Goal: Task Accomplishment & Management: Complete application form

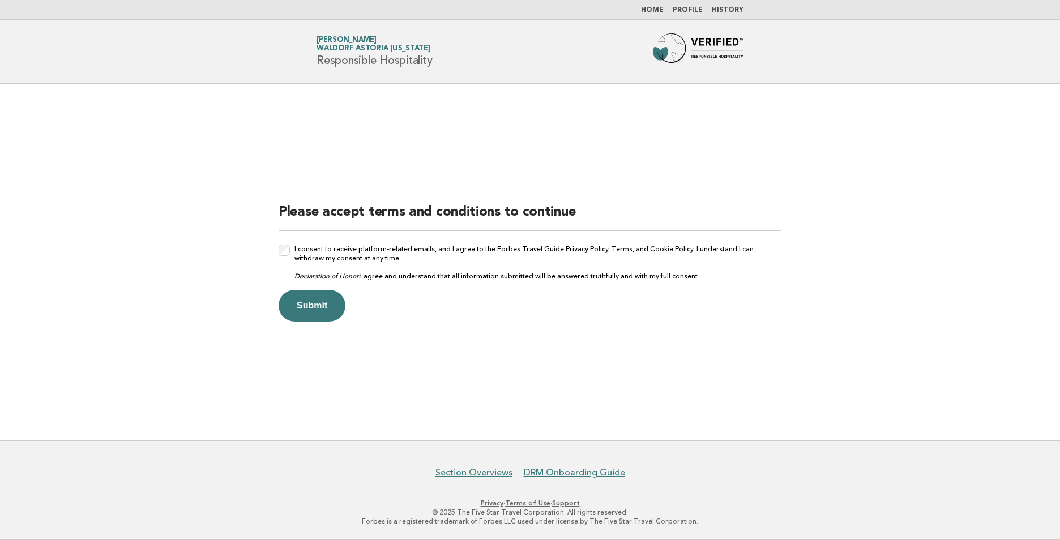
click at [319, 312] on button "Submit" at bounding box center [312, 306] width 67 height 32
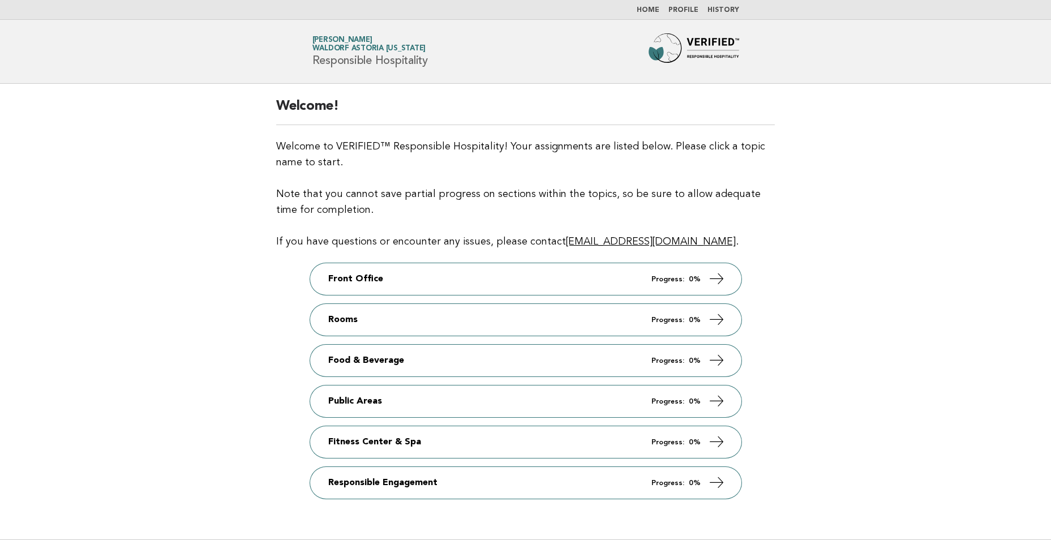
scroll to position [99, 0]
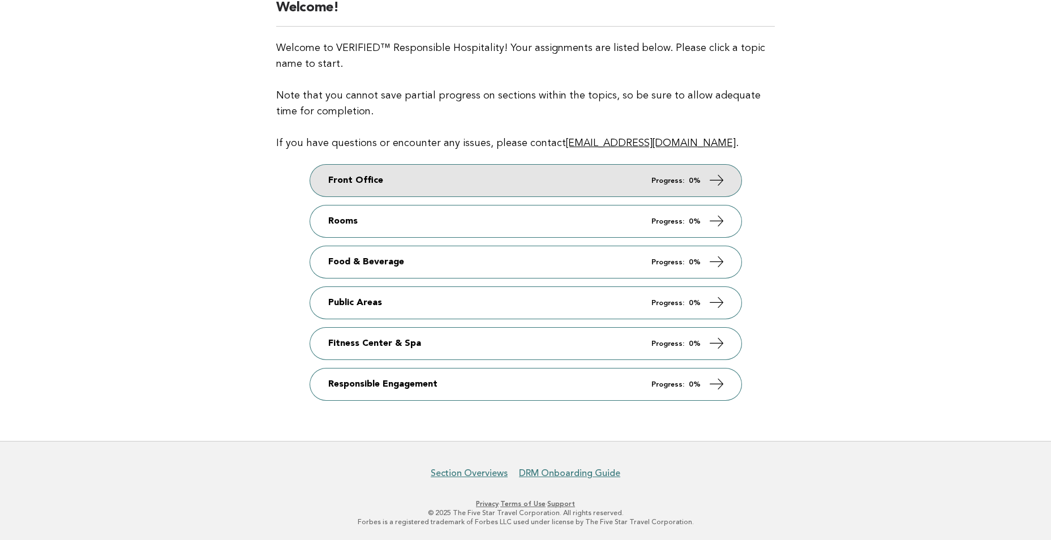
click at [350, 187] on link "Front Office Progress: 0%" at bounding box center [525, 181] width 431 height 32
click at [717, 179] on icon at bounding box center [716, 180] width 16 height 16
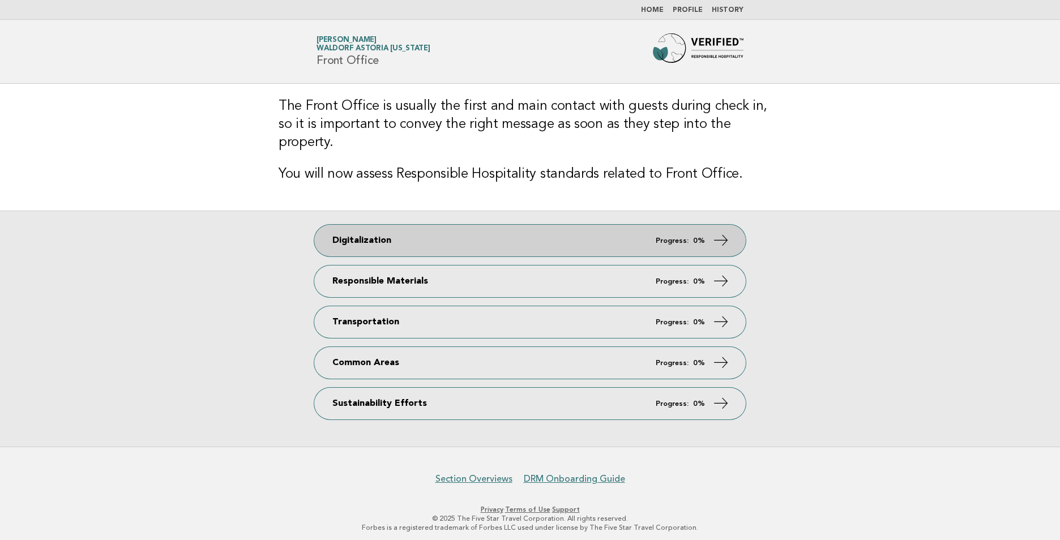
click at [724, 232] on icon at bounding box center [721, 240] width 16 height 16
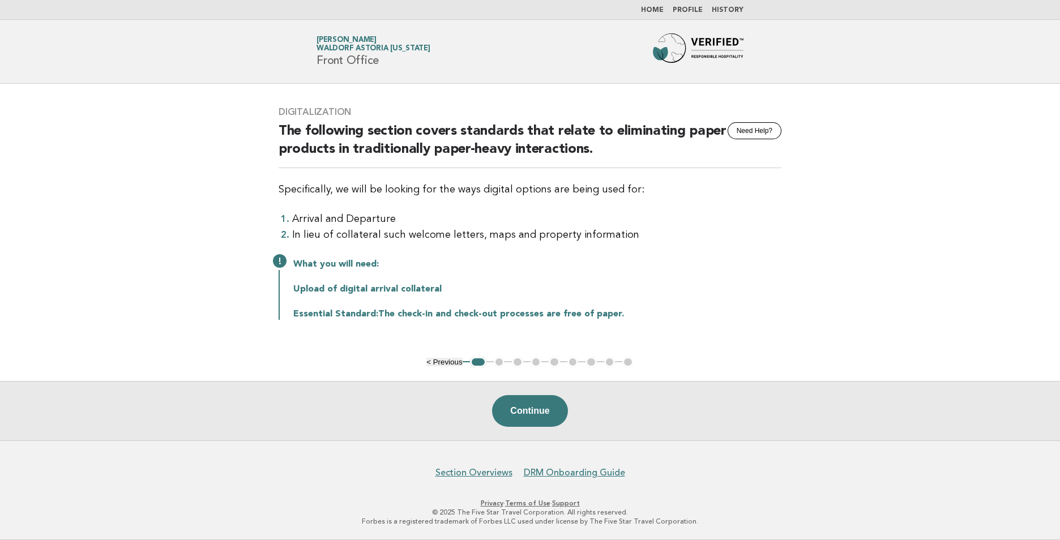
click at [499, 362] on ul "< Previous 1 2 3 4 5 6 7 8 9" at bounding box center [529, 362] width 207 height 11
click at [515, 360] on ul "< Previous 1 2 3 4 5 6 7 8 9" at bounding box center [529, 362] width 207 height 11
click at [473, 469] on link "Section Overviews" at bounding box center [473, 472] width 77 height 11
click at [526, 408] on button "Continue" at bounding box center [529, 411] width 75 height 32
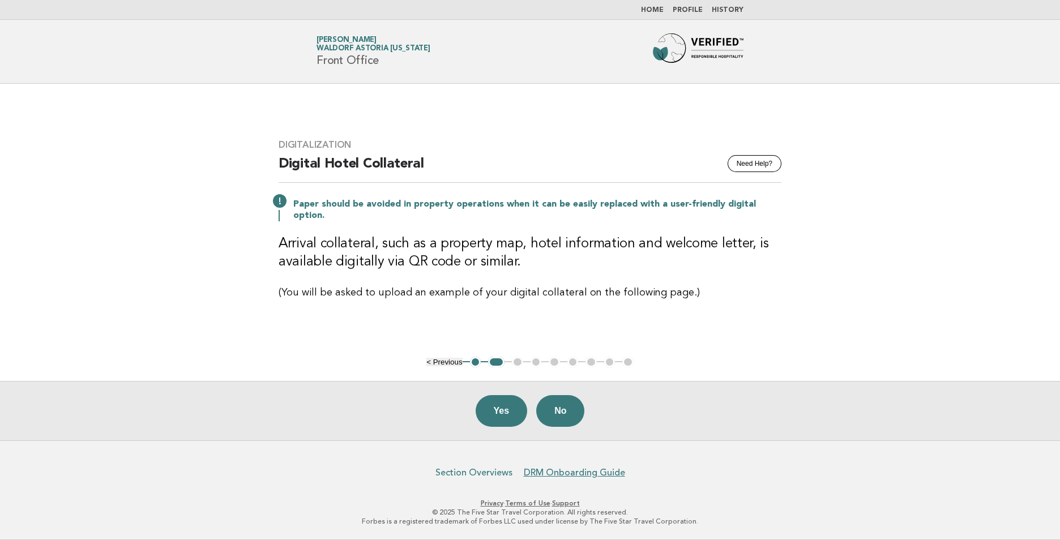
click at [481, 475] on link "Section Overviews" at bounding box center [473, 472] width 77 height 11
click at [520, 360] on ul "< Previous 1 2 3 4 5 6 7 8 9" at bounding box center [529, 362] width 207 height 11
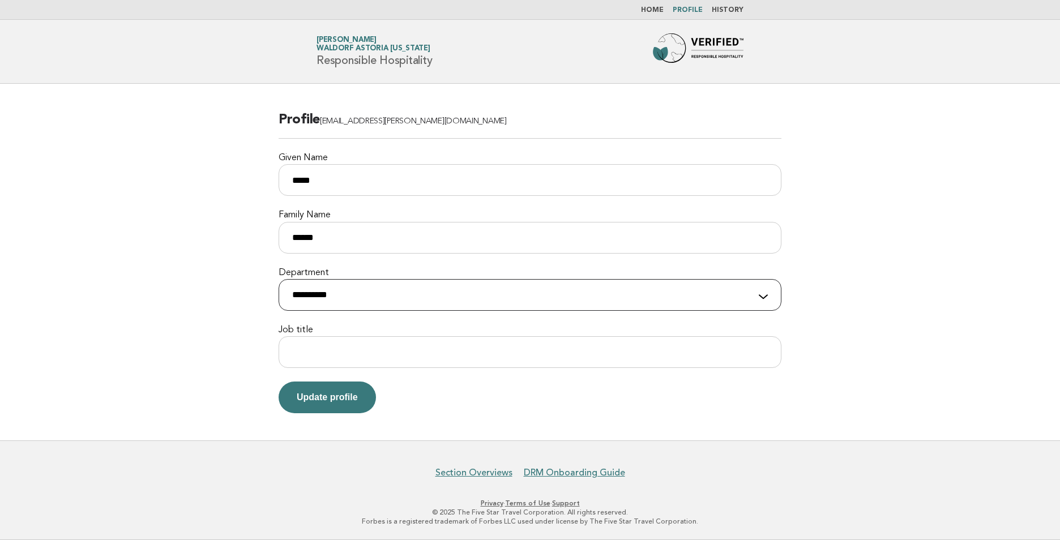
click at [374, 298] on select "**********" at bounding box center [530, 295] width 503 height 32
click at [182, 223] on main "**********" at bounding box center [530, 262] width 1060 height 357
